Goal: Navigation & Orientation: Find specific page/section

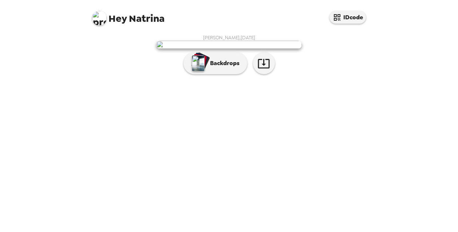
scroll to position [31, 0]
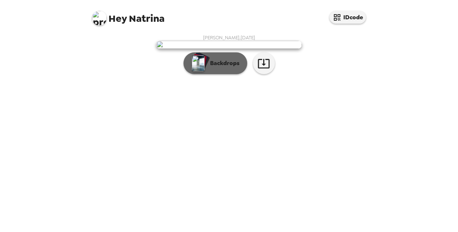
click at [216, 68] on p "Backdrops" at bounding box center [222, 63] width 33 height 9
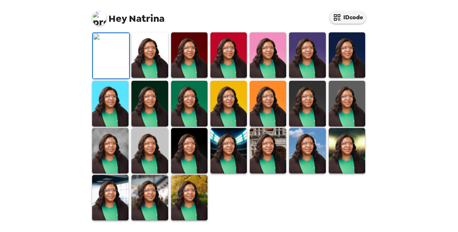
scroll to position [27, 0]
